Goal: Task Accomplishment & Management: Use online tool/utility

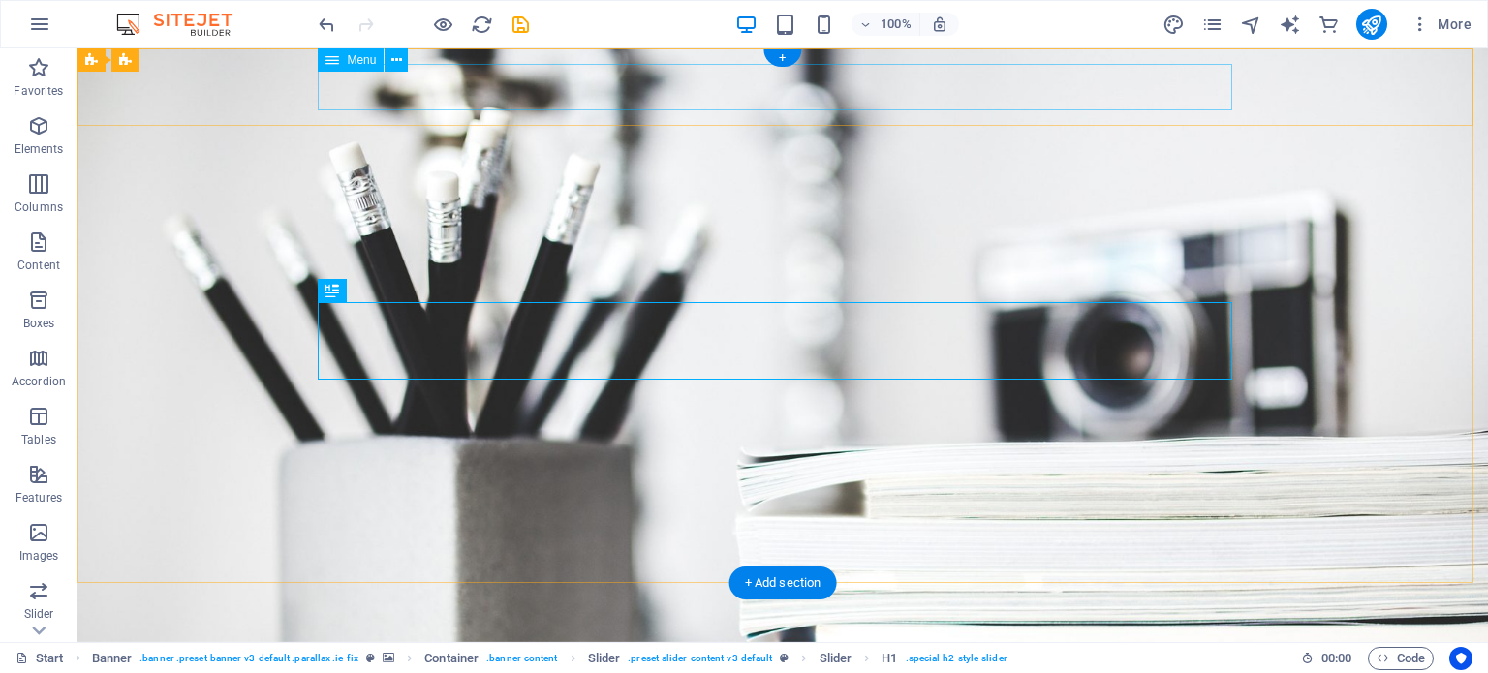
click at [582, 644] on nav "Home About Services Portfolio News Contact" at bounding box center [783, 667] width 915 height 47
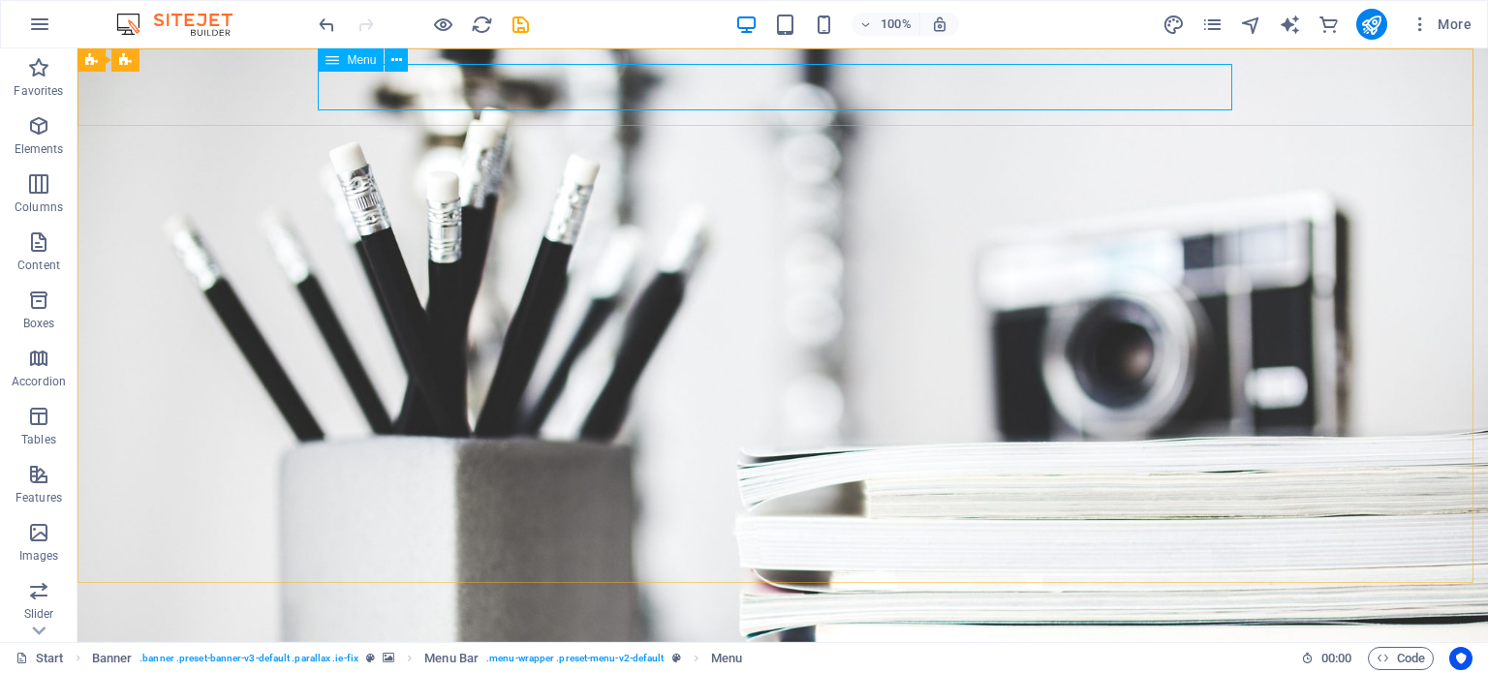
click at [353, 61] on span "Menu" at bounding box center [361, 60] width 29 height 12
click at [328, 61] on icon at bounding box center [333, 59] width 14 height 23
click at [336, 61] on icon at bounding box center [333, 59] width 14 height 23
click at [336, 60] on icon at bounding box center [333, 59] width 14 height 23
select select
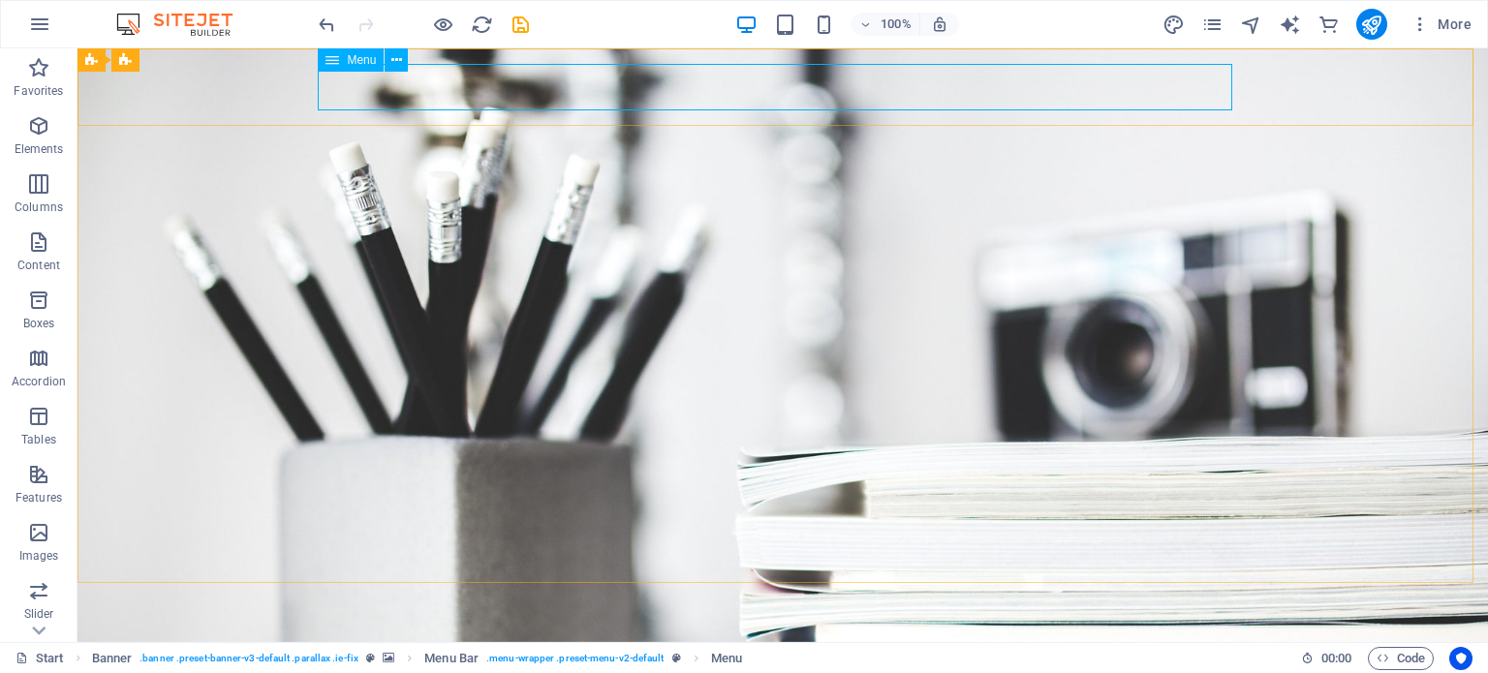
select select
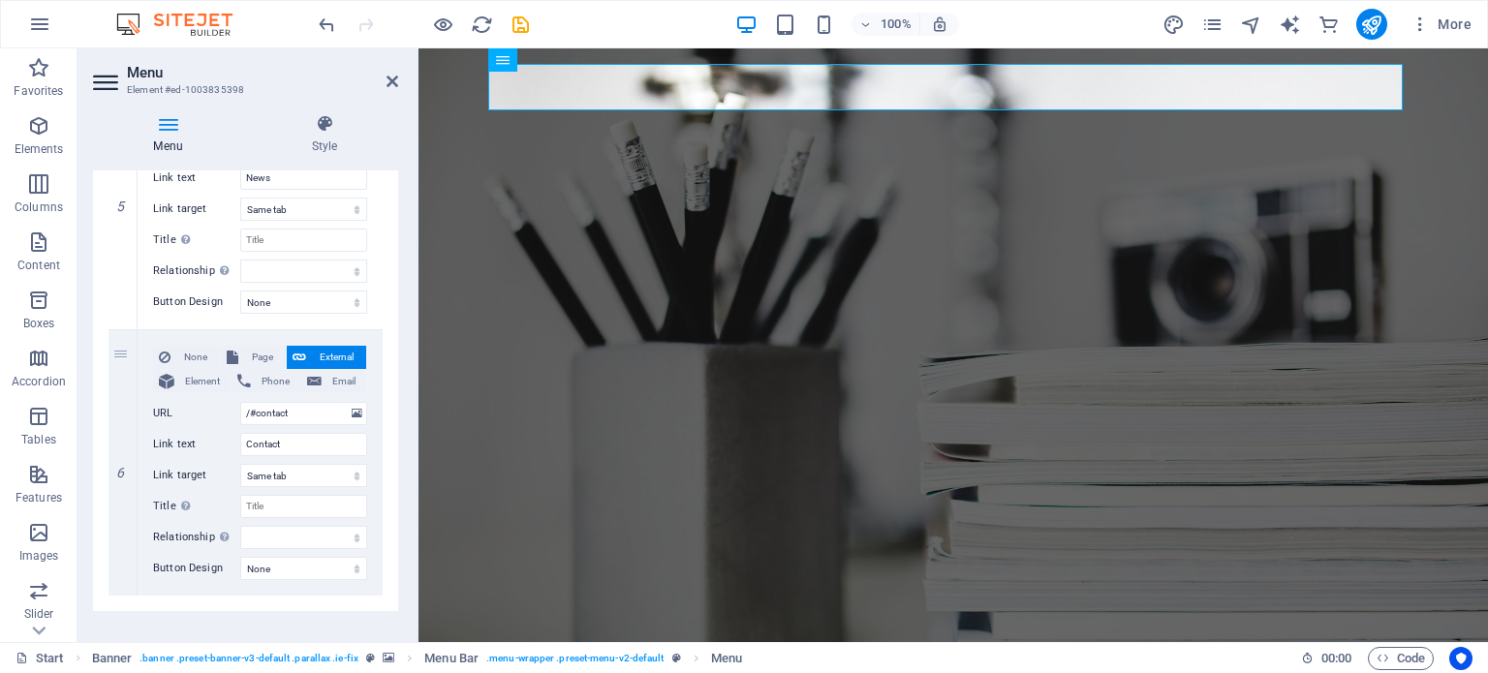
scroll to position [1378, 0]
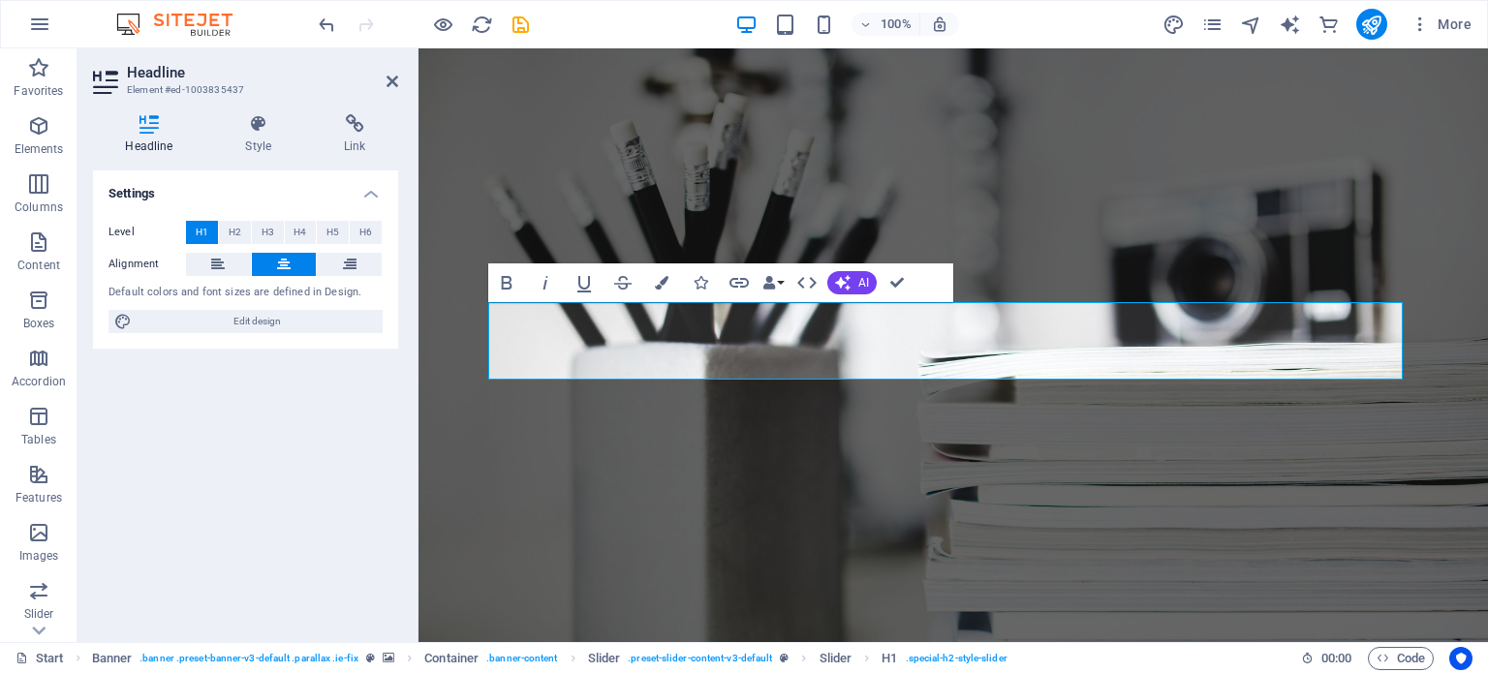
click at [253, 112] on div "Headline Style Link Settings Level H1 H2 H3 H4 H5 H6 Alignment Default colors a…" at bounding box center [246, 371] width 336 height 544
click at [373, 142] on h4 "Link" at bounding box center [355, 134] width 86 height 41
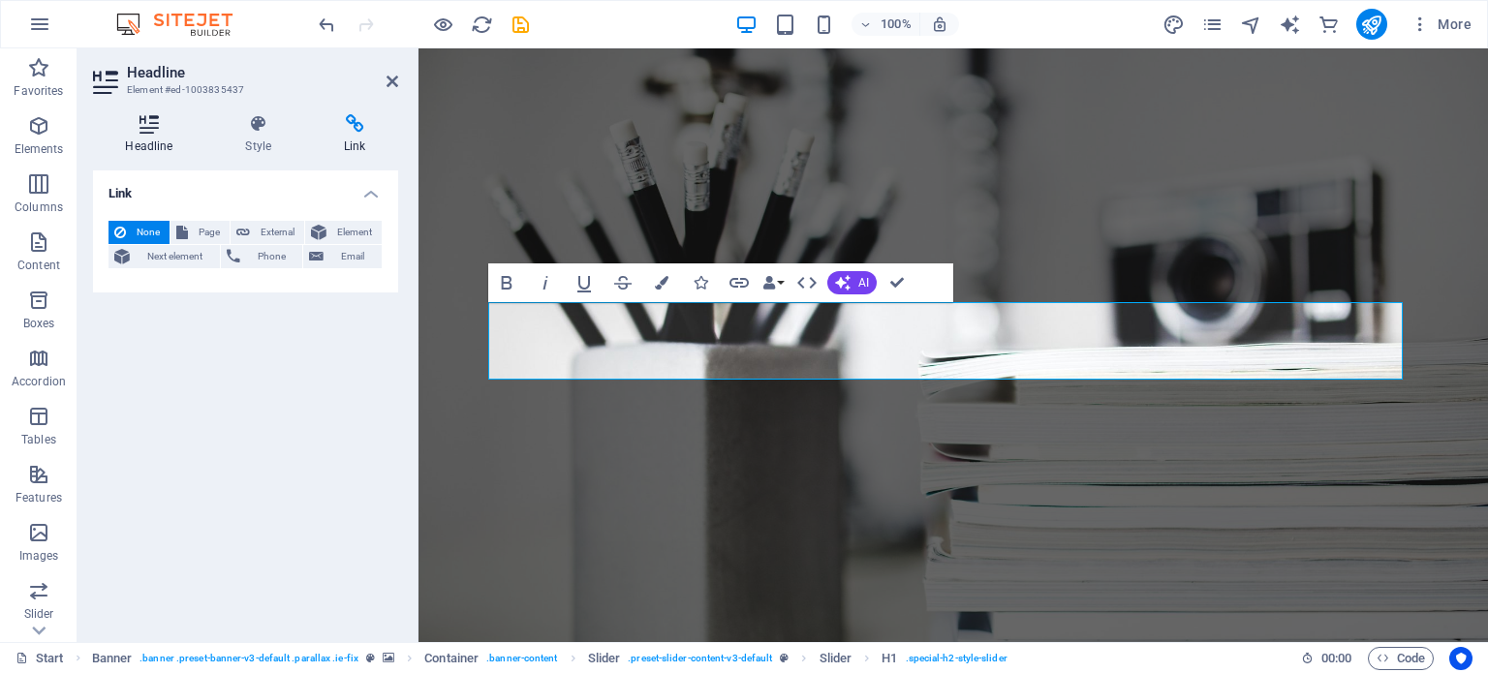
click at [162, 135] on h4 "Headline" at bounding box center [153, 134] width 120 height 41
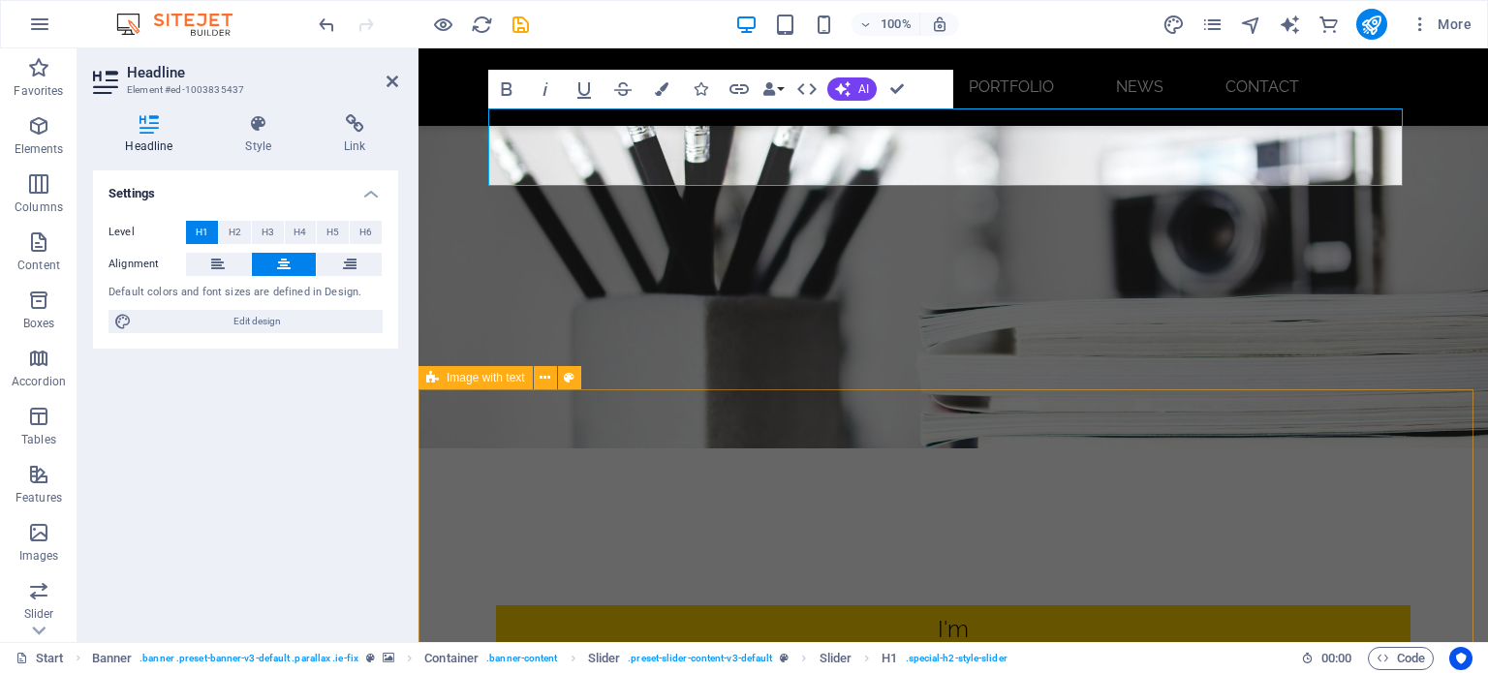
scroll to position [388, 0]
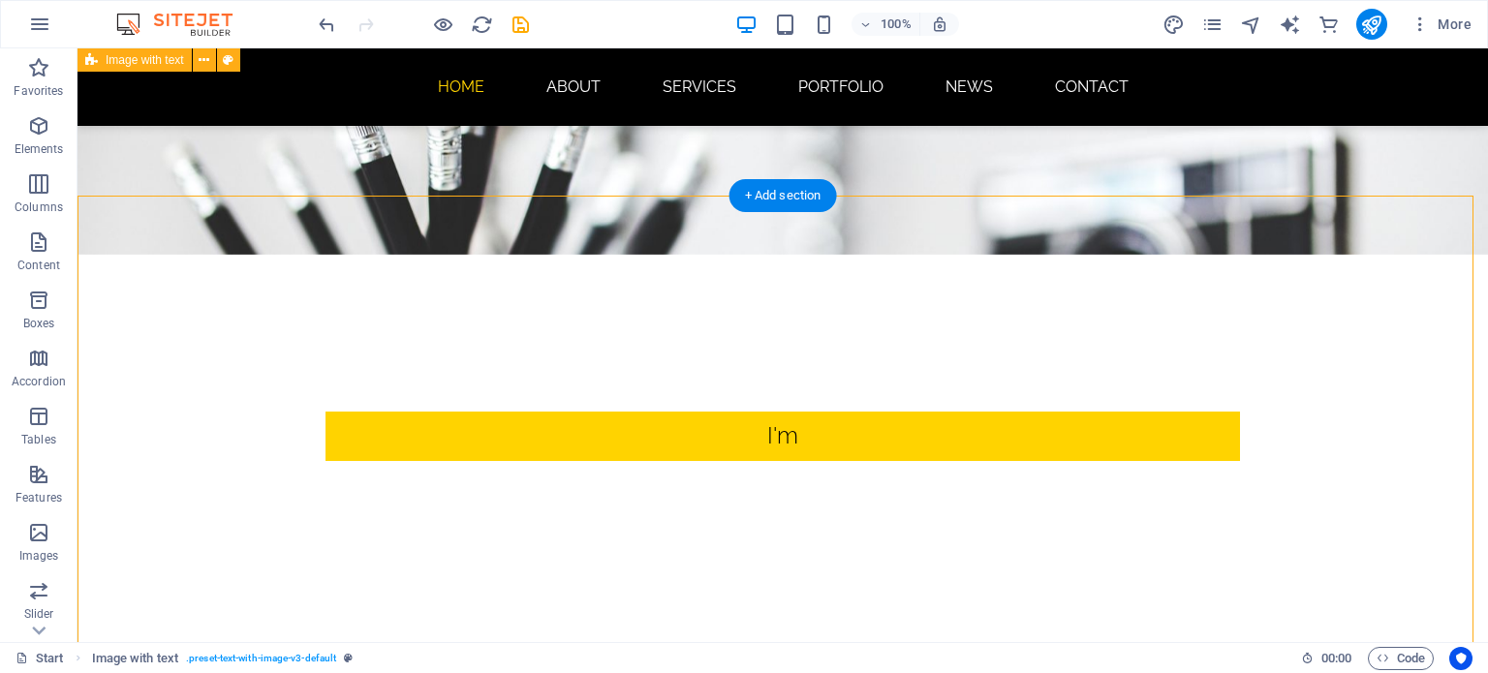
scroll to position [291, 0]
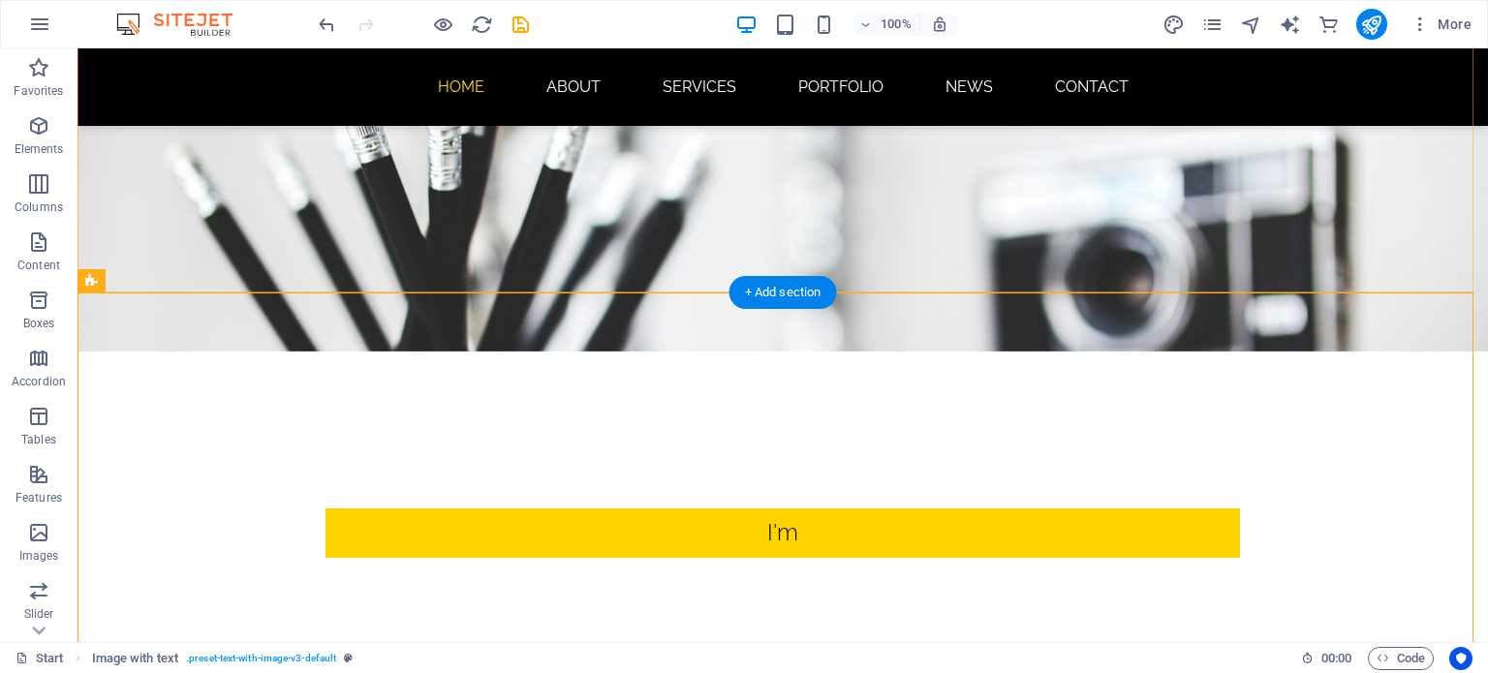
click at [806, 286] on div "+ Add section" at bounding box center [784, 292] width 108 height 33
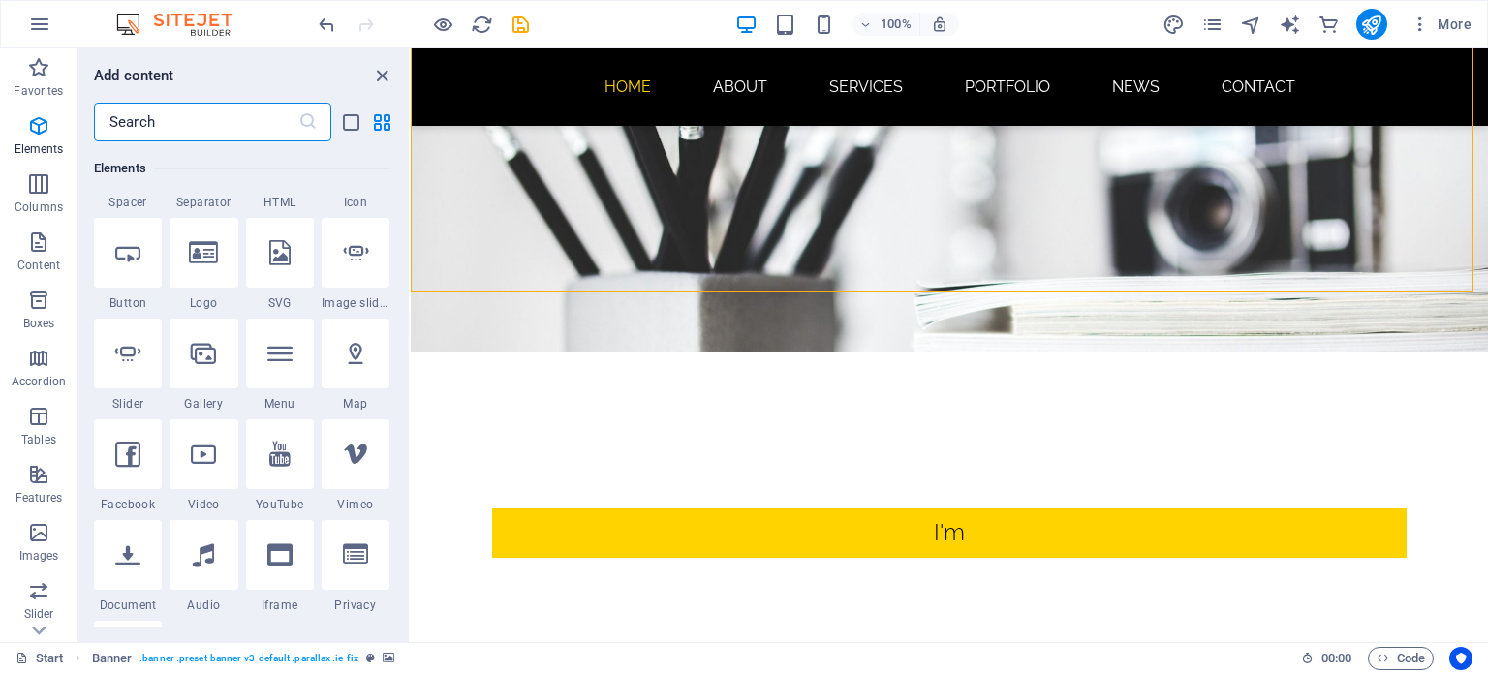
scroll to position [0, 0]
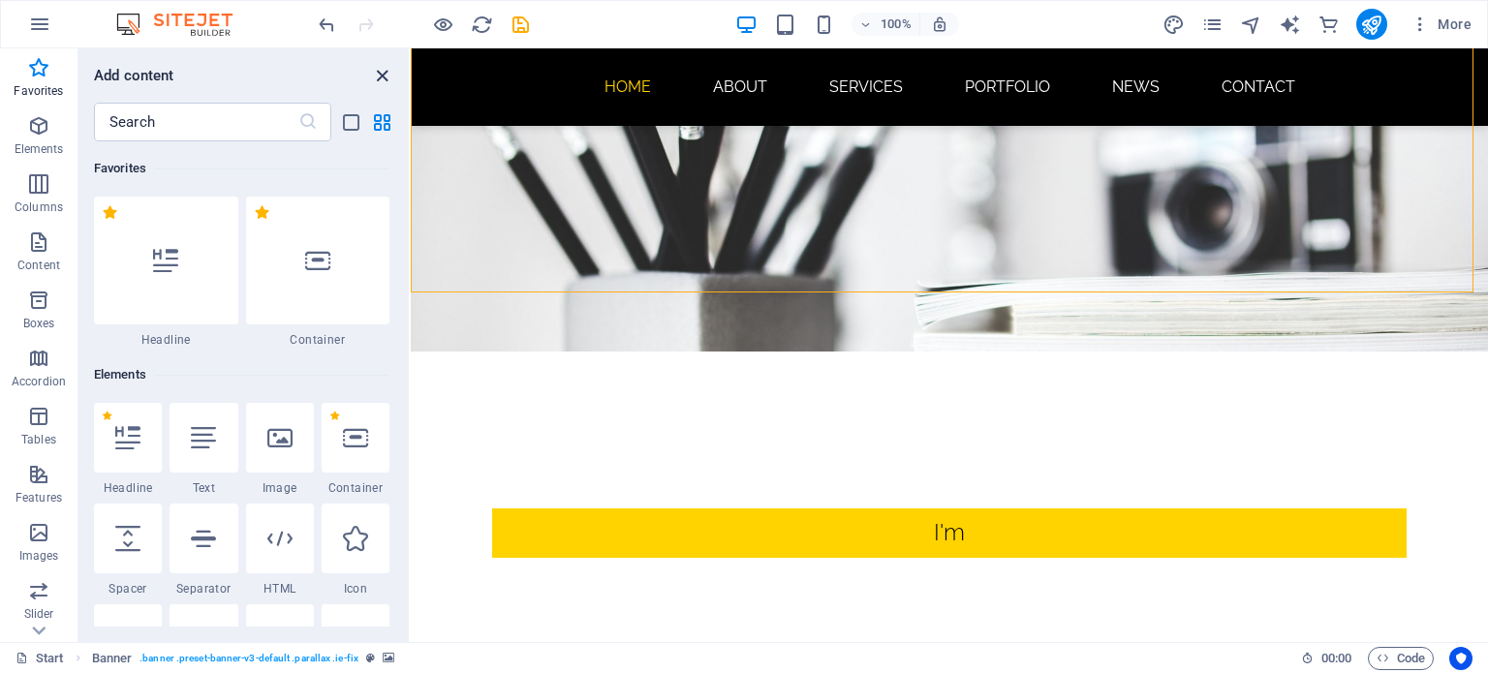
click at [375, 78] on icon "close panel" at bounding box center [382, 76] width 22 height 22
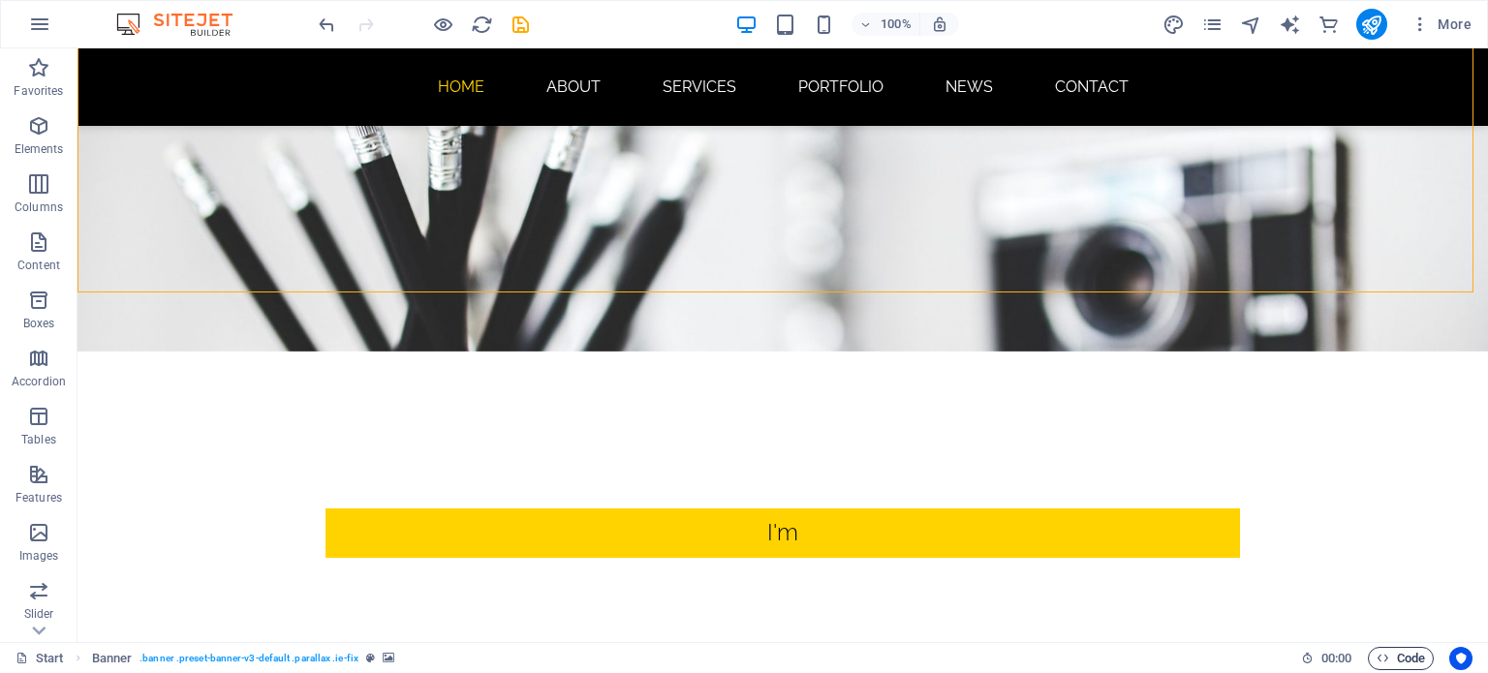
click at [1382, 658] on icon "button" at bounding box center [1383, 658] width 13 height 13
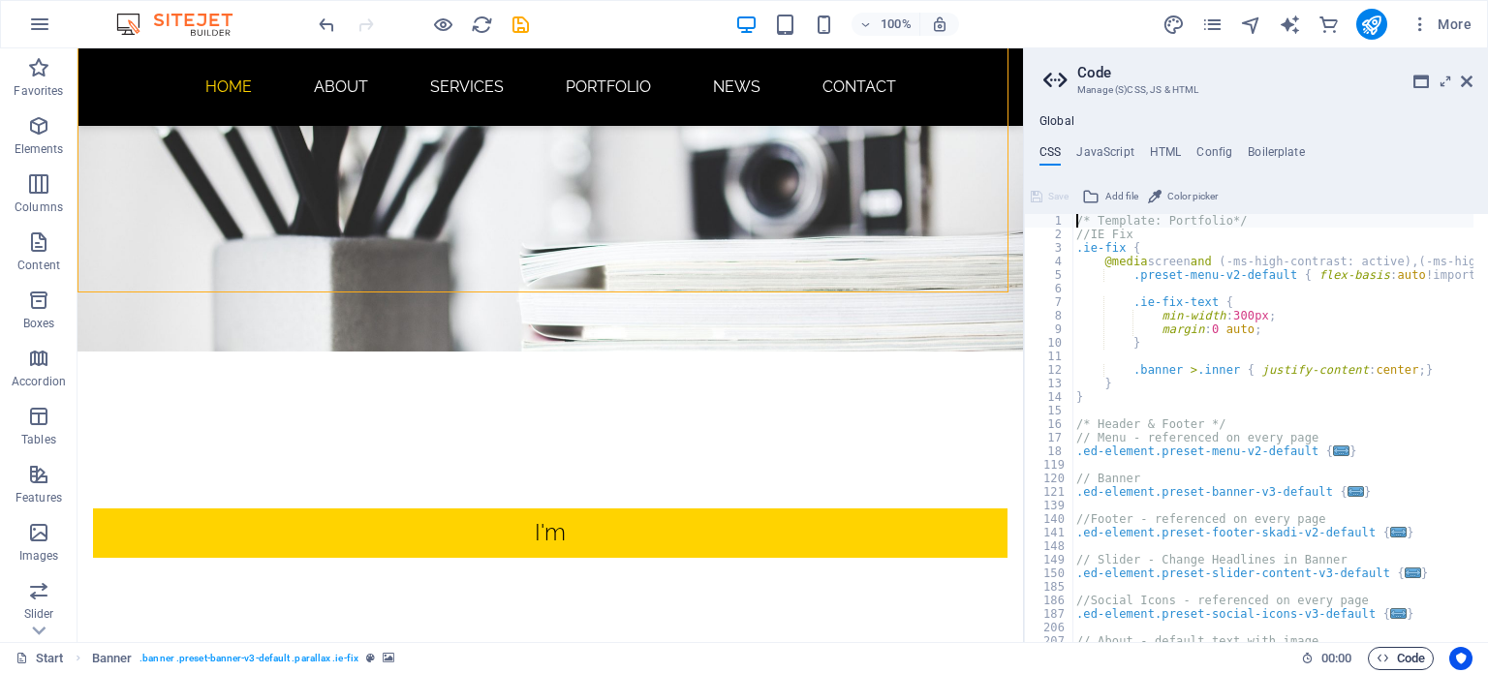
click at [1382, 658] on icon "button" at bounding box center [1383, 658] width 13 height 13
click at [1473, 79] on aside "Code Manage (S)CSS, JS & HTML Global CSS JavaScript HTML Config Boilerplate /* …" at bounding box center [1255, 345] width 465 height 594
drag, startPoint x: 775, startPoint y: 2, endPoint x: 43, endPoint y: 22, distance: 732.8
click at [43, 22] on icon "button" at bounding box center [39, 24] width 23 height 23
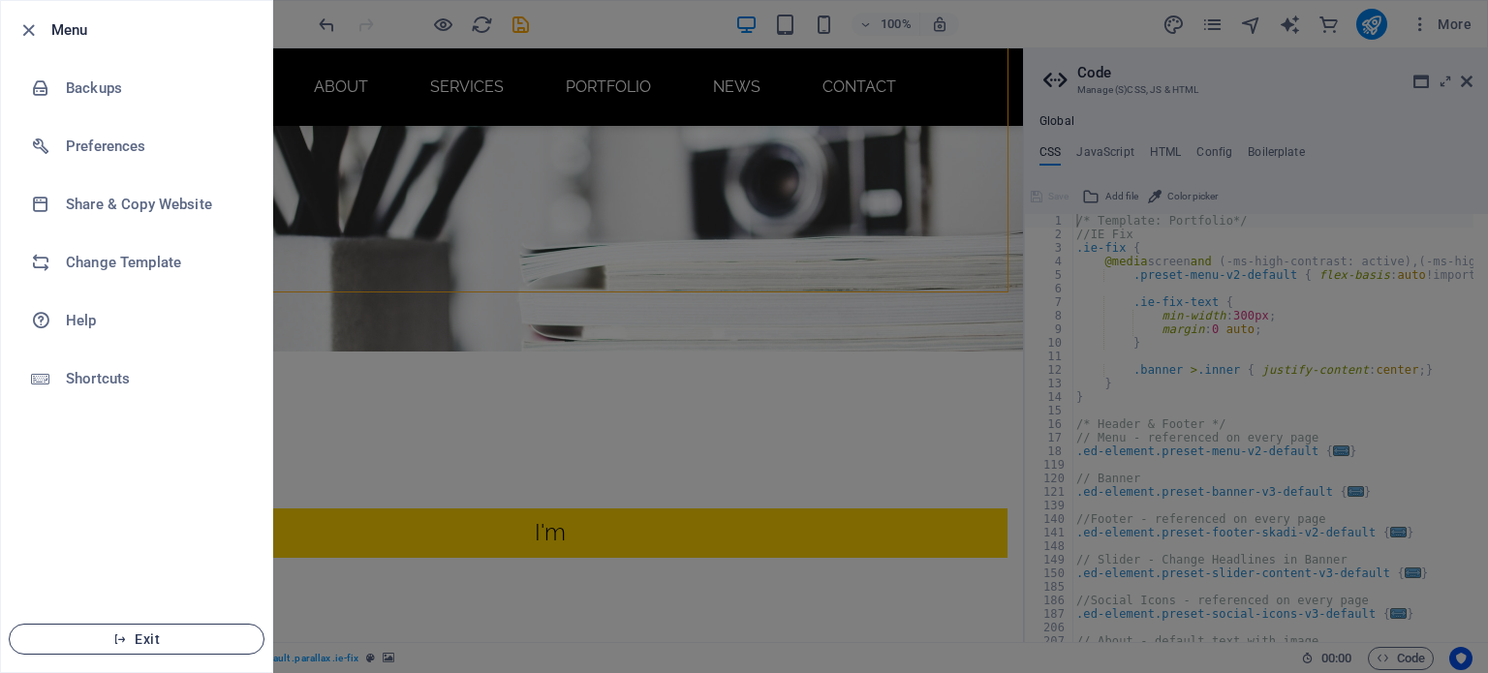
click at [105, 636] on span "Exit" at bounding box center [136, 640] width 223 height 16
